Goal: Task Accomplishment & Management: Manage account settings

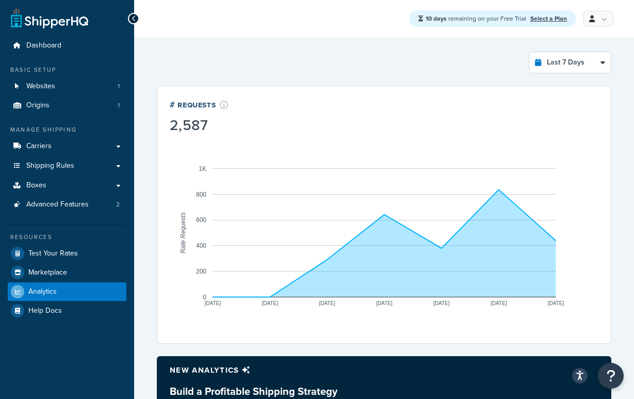
select select "last_7_days"
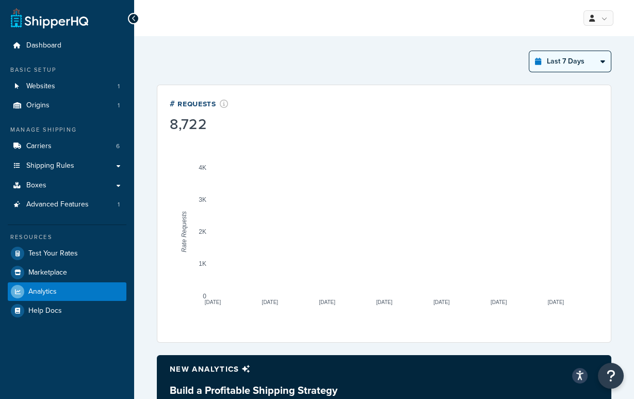
click at [588, 58] on select "Last 24 Hours Last 7 Days Last 30 Days Last 3 Months Last 6 Months Last 12 Mont…" at bounding box center [570, 61] width 82 height 21
select select "last_year"
click at [530, 51] on select "Last 24 Hours Last 7 Days Last 30 Days Last 3 Months Last 6 Months Last 12 Mont…" at bounding box center [570, 61] width 82 height 21
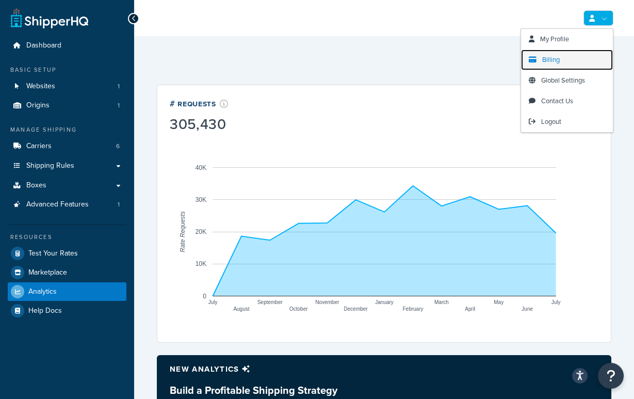
click at [574, 59] on link "Billing" at bounding box center [567, 60] width 92 height 21
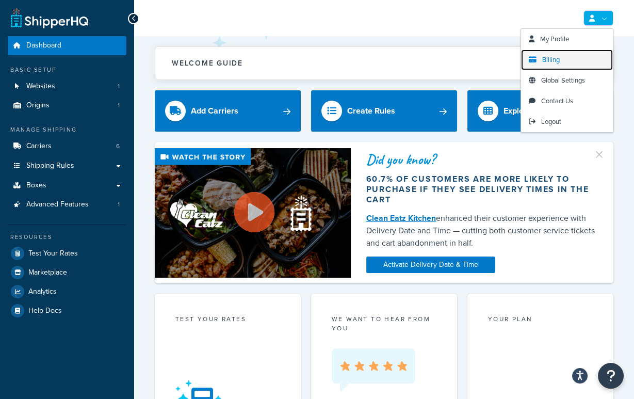
click at [581, 61] on link "Billing" at bounding box center [567, 60] width 92 height 21
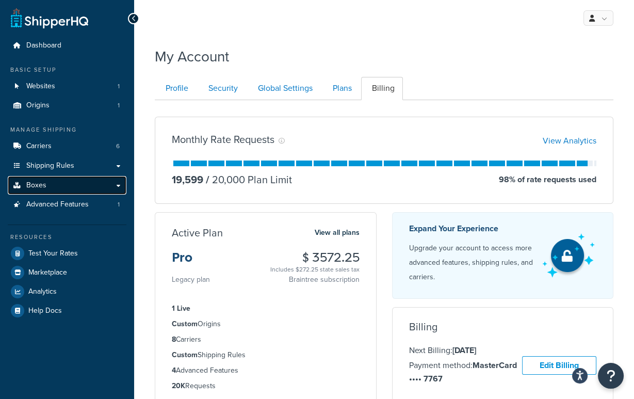
click at [56, 184] on link "Boxes" at bounding box center [67, 185] width 119 height 19
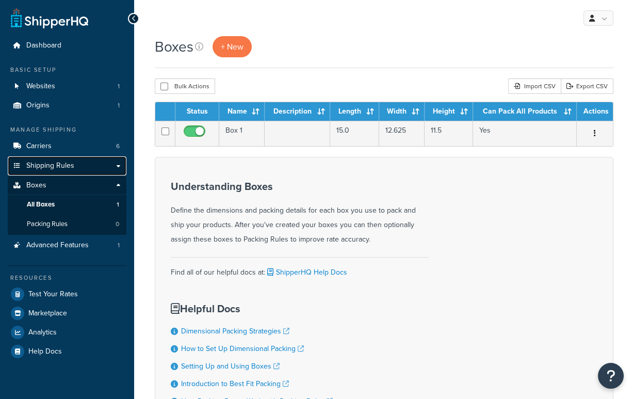
click at [55, 161] on span "Shipping Rules" at bounding box center [50, 165] width 48 height 9
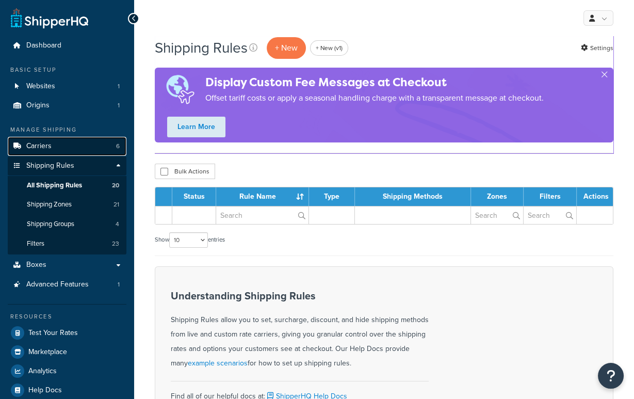
click at [55, 147] on link "Carriers 6" at bounding box center [67, 146] width 119 height 19
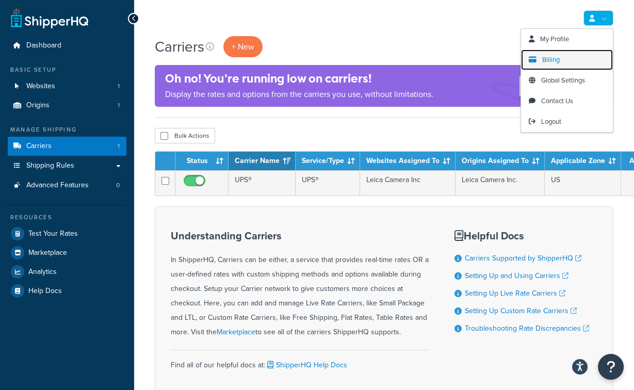
drag, startPoint x: 559, startPoint y: 57, endPoint x: 526, endPoint y: 62, distance: 33.4
click at [559, 56] on span "Billing" at bounding box center [551, 60] width 18 height 10
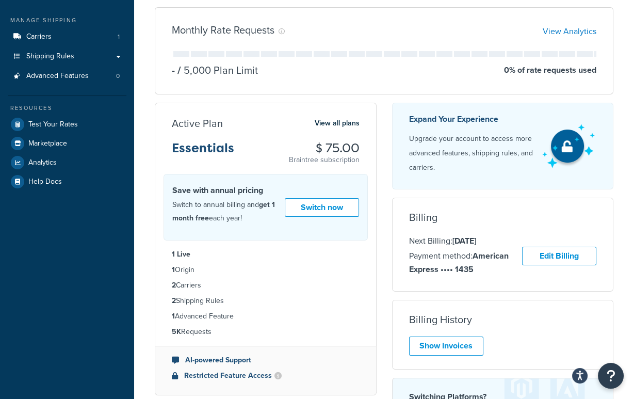
scroll to position [96, 0]
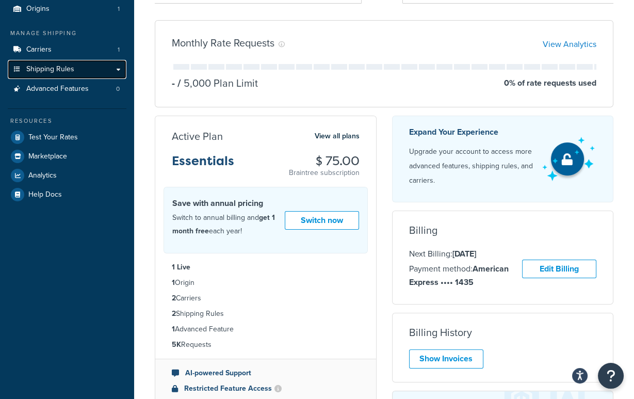
click at [61, 70] on span "Shipping Rules" at bounding box center [50, 69] width 48 height 9
